Goal: Navigation & Orientation: Find specific page/section

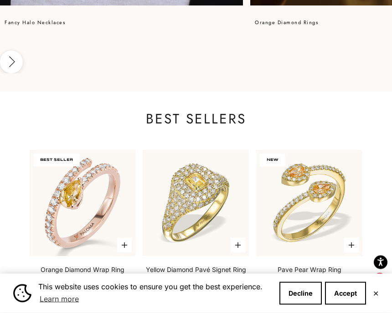
scroll to position [1070, 0]
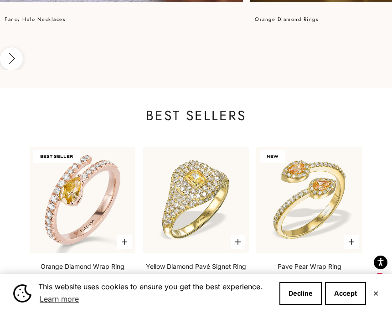
click at [85, 288] on label "White Gold" at bounding box center [83, 293] width 10 height 10
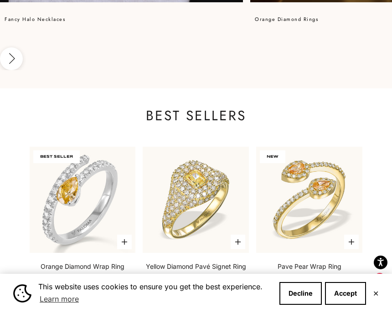
click at [78, 288] on label "White Gold" at bounding box center [83, 293] width 10 height 10
click at [75, 288] on label "Rose Gold" at bounding box center [71, 293] width 10 height 10
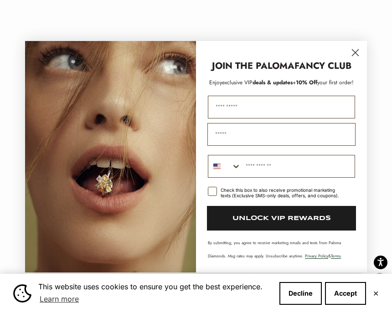
scroll to position [1968, 0]
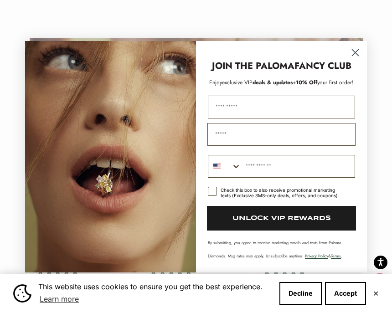
click at [354, 60] on circle "Close dialog" at bounding box center [355, 52] width 15 height 15
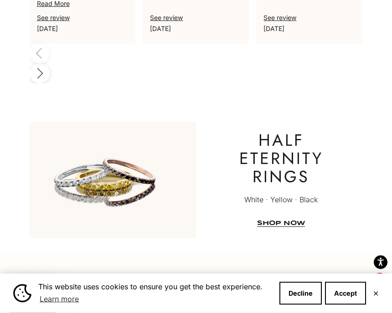
scroll to position [2312, 0]
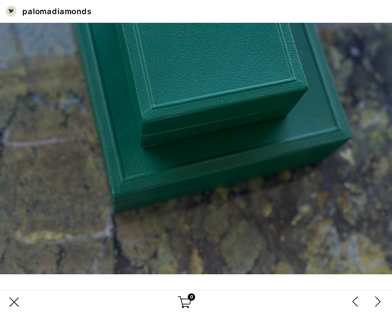
scroll to position [240, 0]
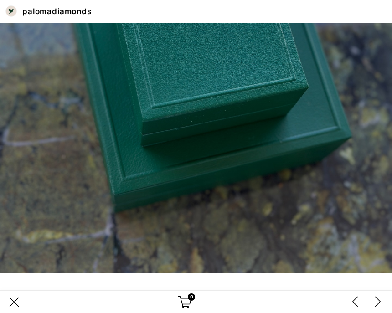
click at [17, 309] on div "close button" at bounding box center [14, 303] width 14 height 14
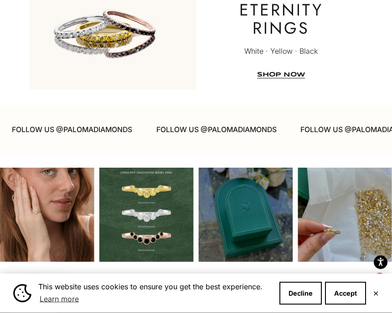
scroll to position [2461, 0]
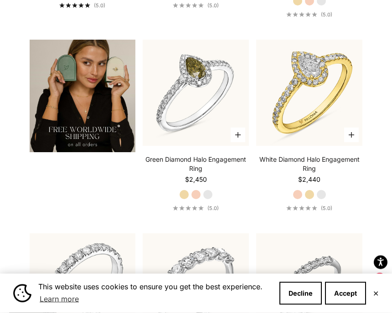
scroll to position [1930, 0]
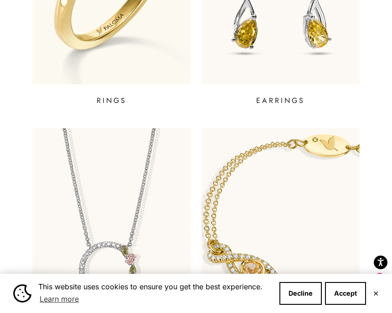
scroll to position [416, 0]
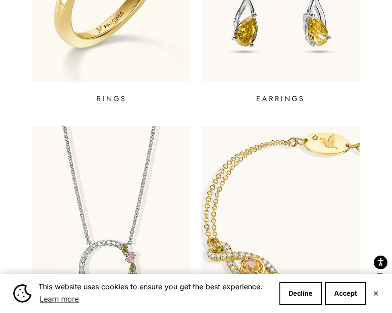
click at [276, 100] on p "EARRINGS" at bounding box center [280, 99] width 49 height 11
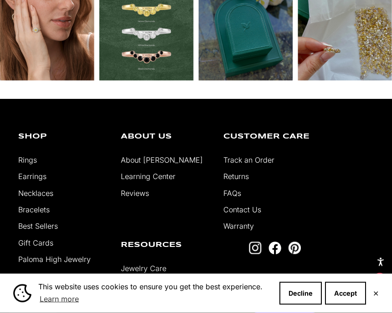
scroll to position [2280, 0]
